Goal: Task Accomplishment & Management: Manage account settings

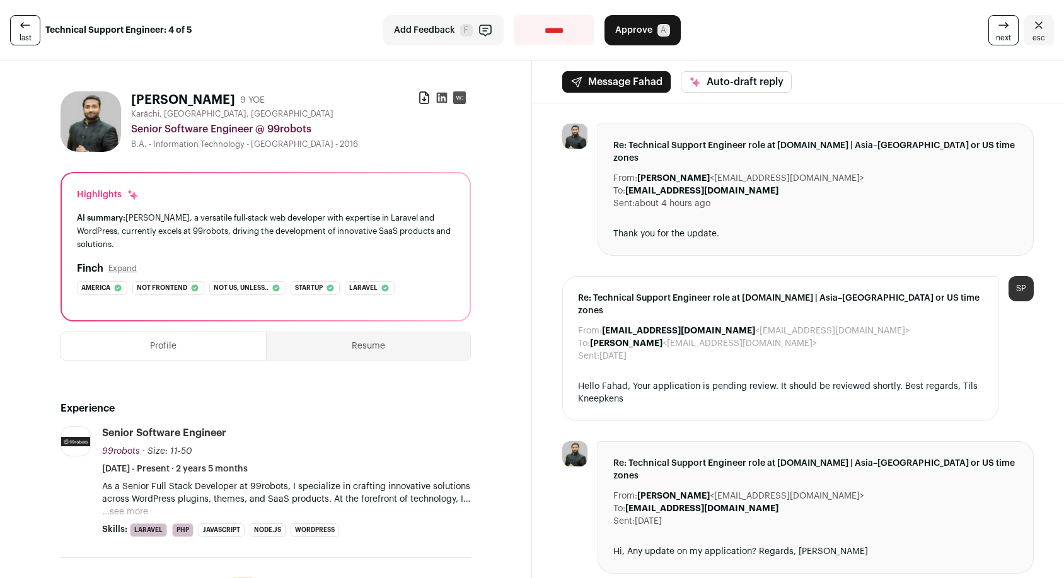
click at [31, 32] on link "last" at bounding box center [25, 30] width 30 height 30
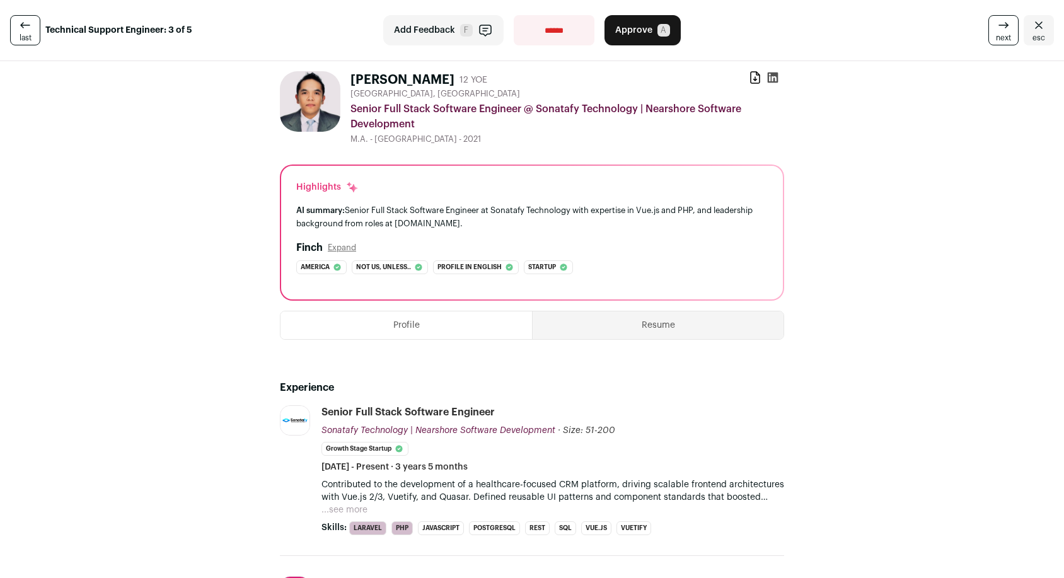
click at [26, 29] on icon at bounding box center [25, 25] width 15 height 15
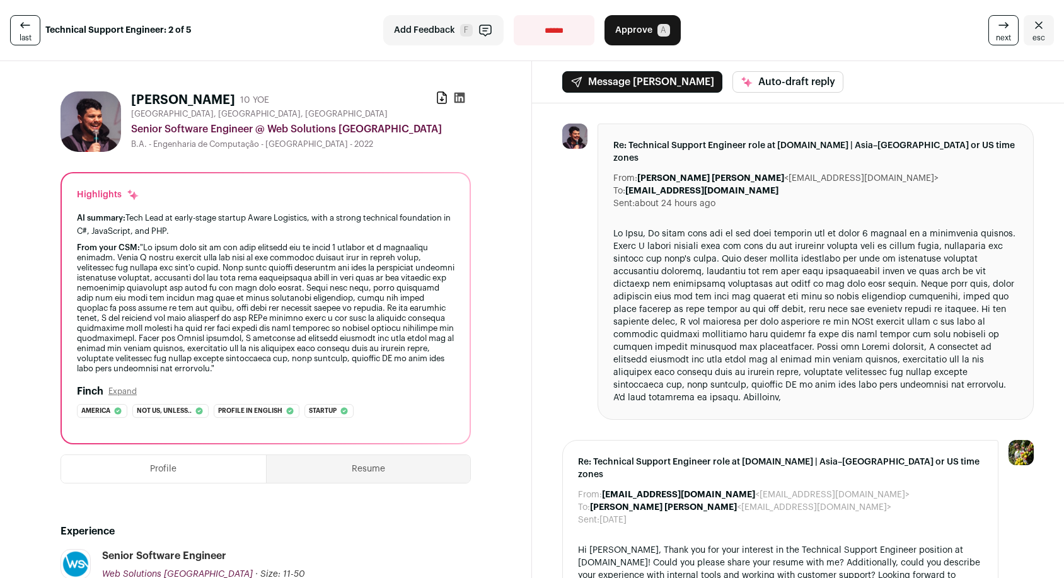
click at [26, 30] on icon at bounding box center [25, 25] width 15 height 15
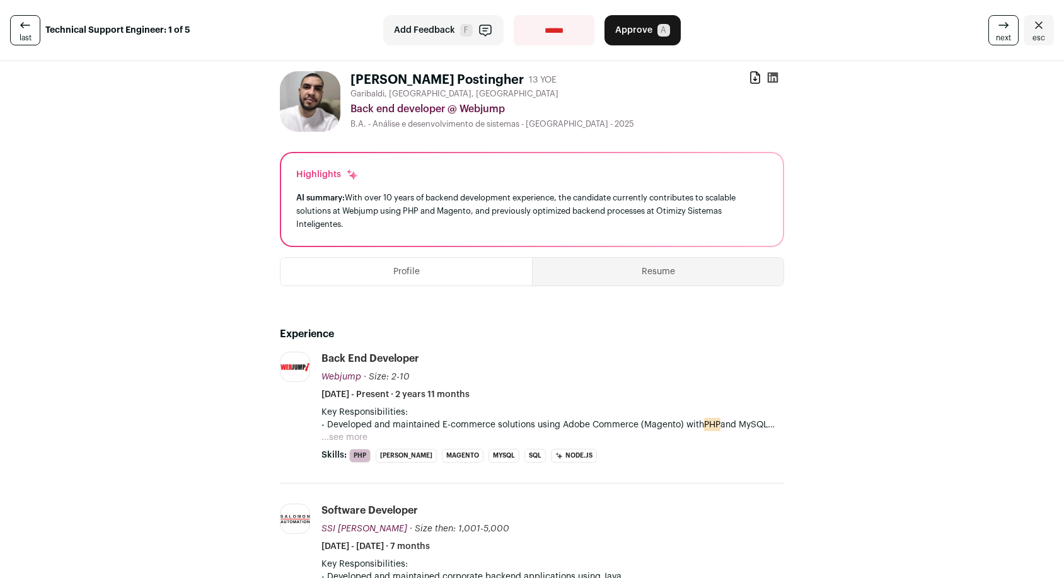
click at [26, 30] on icon at bounding box center [25, 25] width 15 height 15
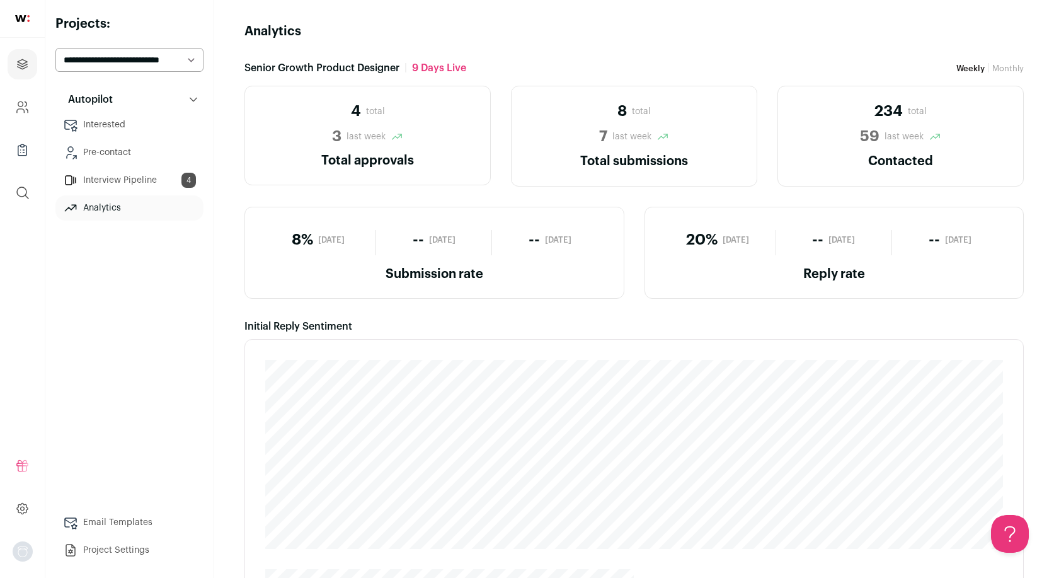
click at [126, 182] on link "Interview Pipeline 4" at bounding box center [129, 180] width 148 height 25
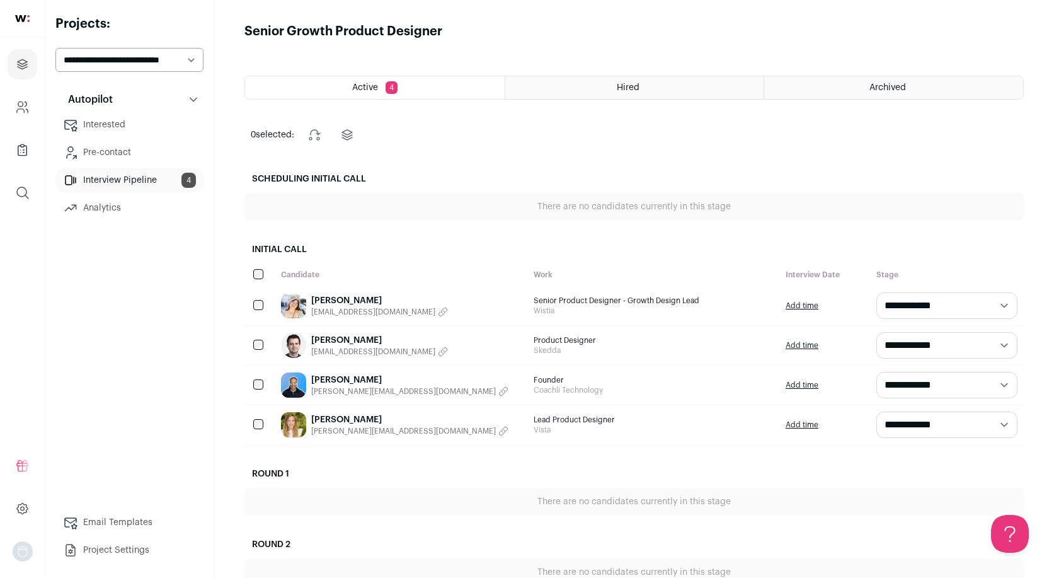
click at [354, 297] on link "[PERSON_NAME]" at bounding box center [379, 300] width 137 height 13
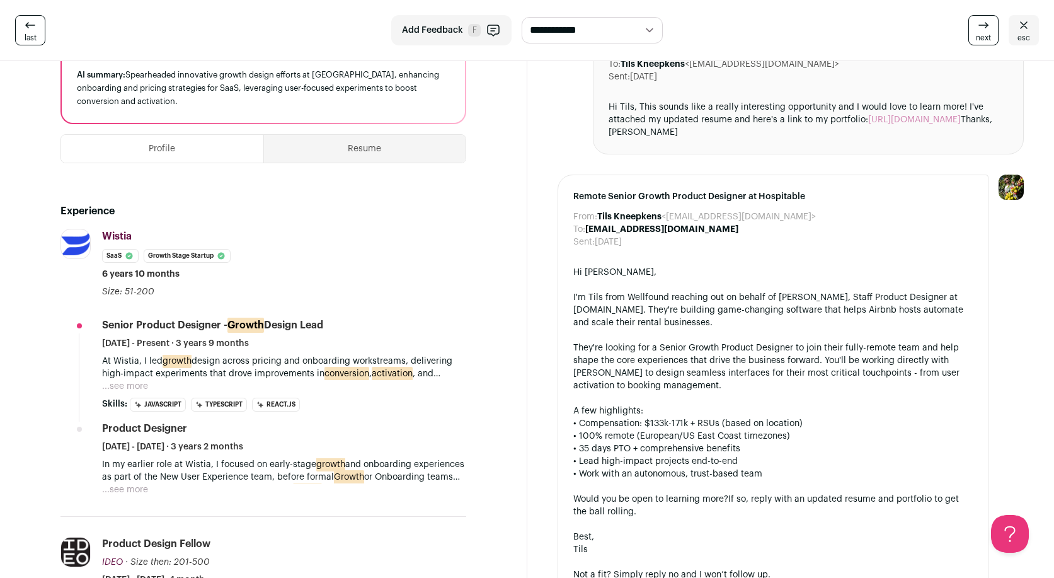
scroll to position [231, 0]
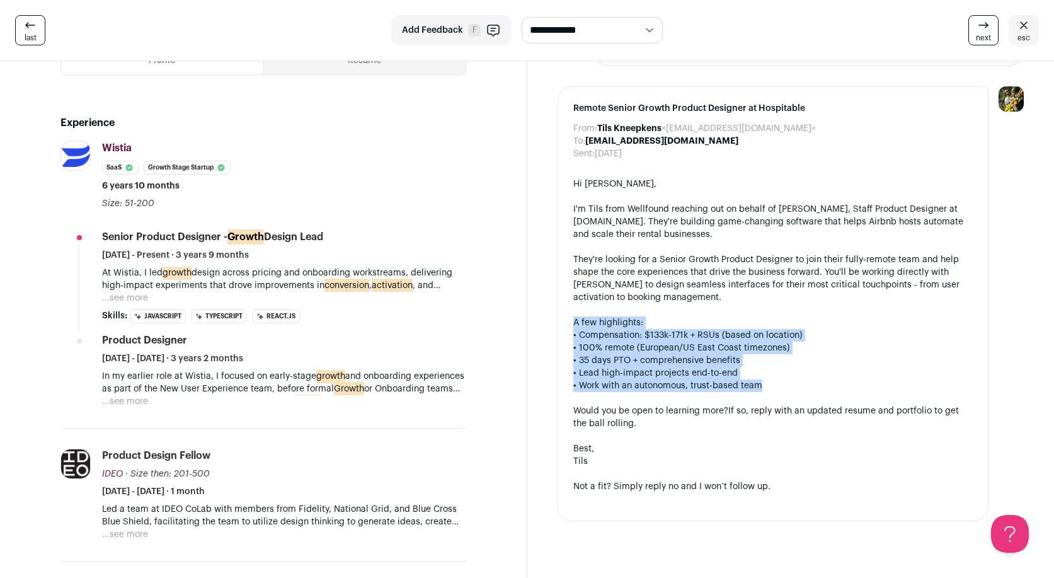
copy div "A few highlights: • Compensation: $133k-171k + RSUs (based on location) • 100% …"
drag, startPoint x: 780, startPoint y: 389, endPoint x: 574, endPoint y: 324, distance: 216.1
click at [574, 324] on div "Hi [PERSON_NAME], I'm Tils from Wellfound reaching out on behalf of [PERSON_NAM…" at bounding box center [773, 342] width 400 height 328
click at [641, 324] on div "A few highlights:" at bounding box center [773, 322] width 400 height 13
